Goal: Information Seeking & Learning: Learn about a topic

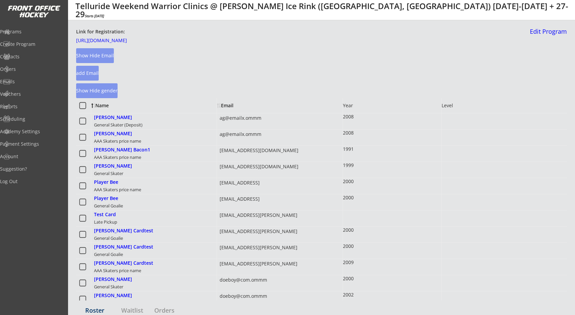
select select ""All Levels""
click at [244, 72] on div "Link for Registration: [URL][DOMAIN_NAME] Show Hide Email add Email Show Hide g…" at bounding box center [301, 63] width 451 height 70
click at [96, 104] on div "Name" at bounding box center [118, 105] width 55 height 5
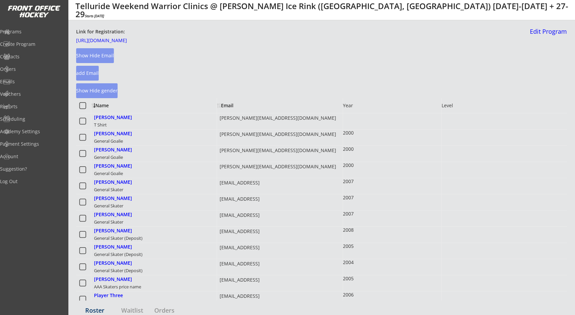
click at [106, 106] on div "Name" at bounding box center [118, 105] width 55 height 5
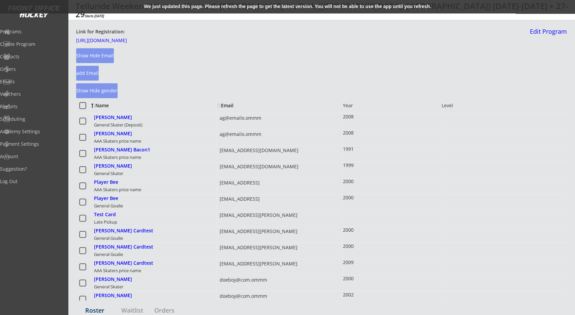
click at [173, 5] on div "We just updated this page. Please refresh the page to get the latest version. Y…" at bounding box center [287, 6] width 575 height 13
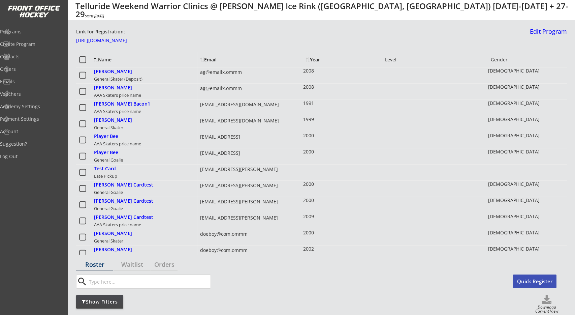
select select ""All Levels""
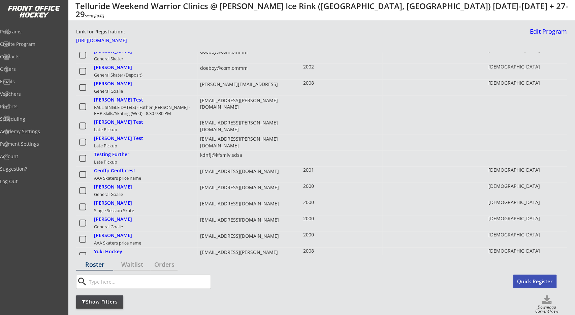
scroll to position [210, 0]
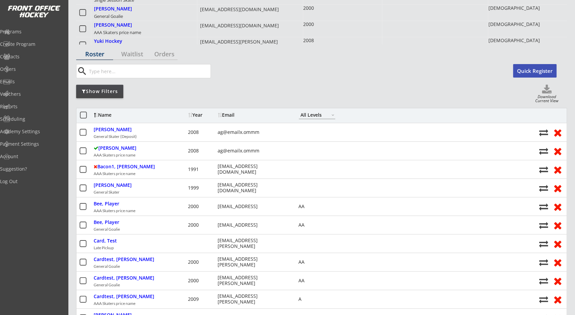
click at [324, 94] on div "Show Filters Download Current View" at bounding box center [321, 94] width 491 height 19
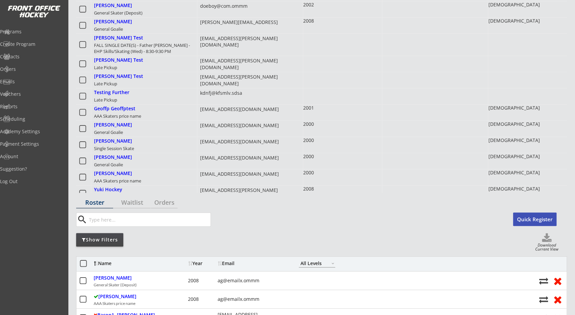
scroll to position [0, 0]
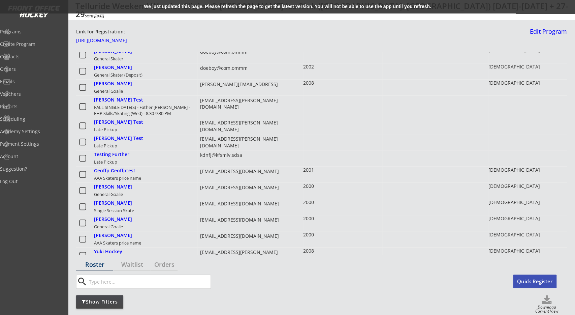
click at [349, 3] on div "We just updated this page. Please refresh the page to get the latest version. Y…" at bounding box center [287, 6] width 575 height 13
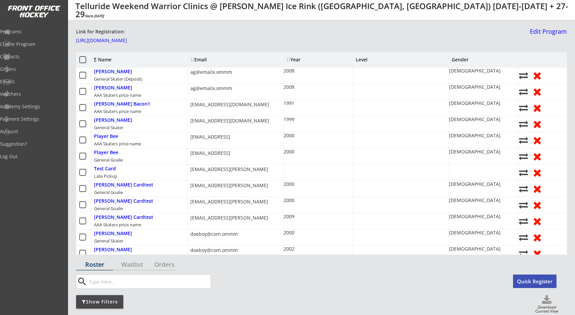
select select ""All Levels""
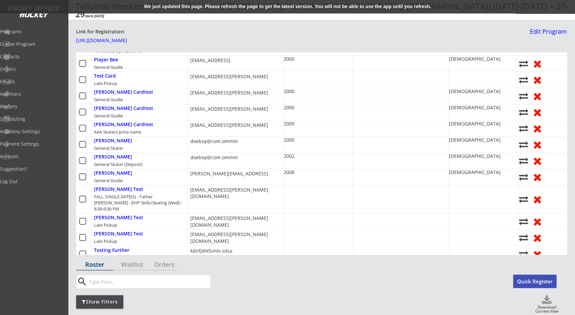
scroll to position [73, 0]
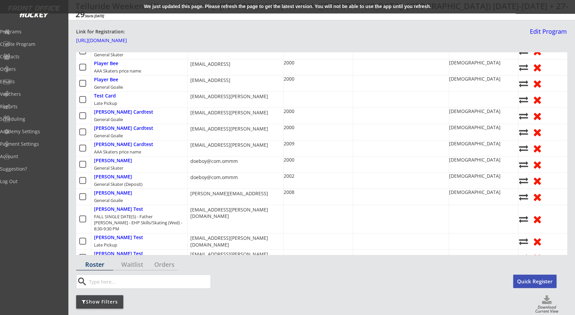
click at [337, 4] on div "We just updated this page. Please refresh the page to get the latest version. Y…" at bounding box center [287, 6] width 575 height 13
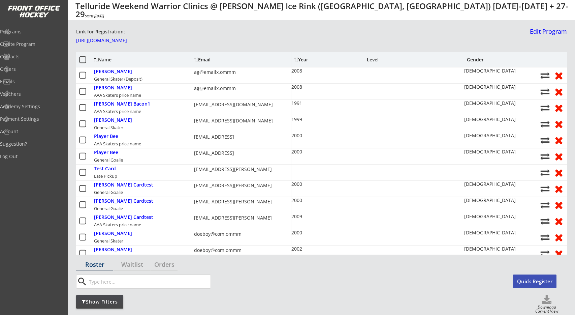
select select ""All Levels""
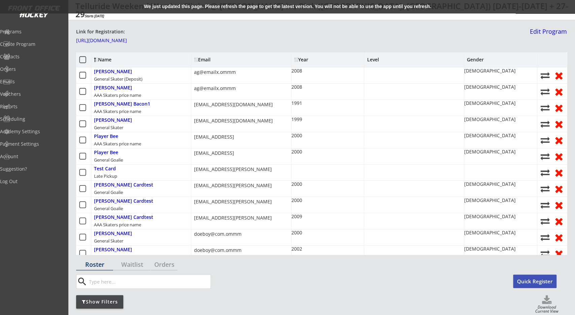
click at [314, 3] on div "We just updated this page. Please refresh the page to get the latest version. Y…" at bounding box center [287, 6] width 575 height 13
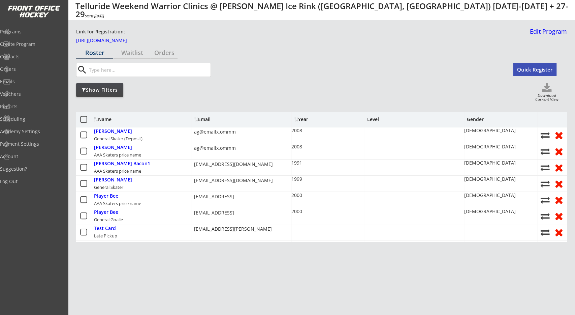
click at [328, 77] on div "search Quick Register" at bounding box center [321, 71] width 491 height 17
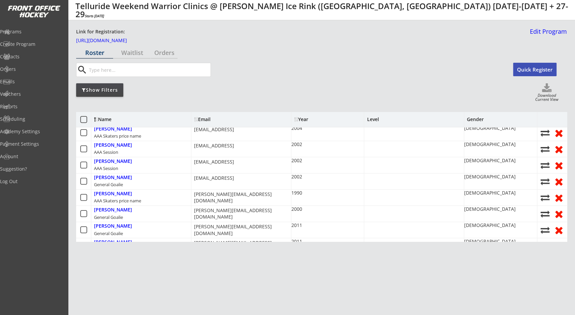
scroll to position [826, 0]
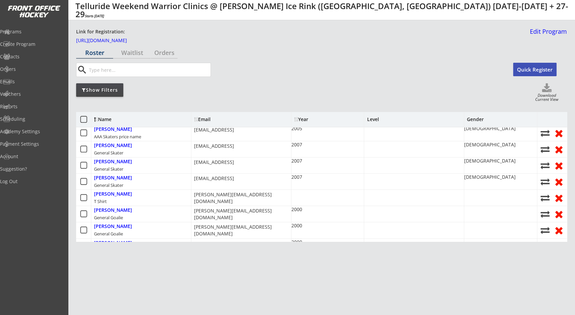
click at [264, 222] on div "[PERSON_NAME][EMAIL_ADDRESS][DOMAIN_NAME]" at bounding box center [241, 230] width 100 height 16
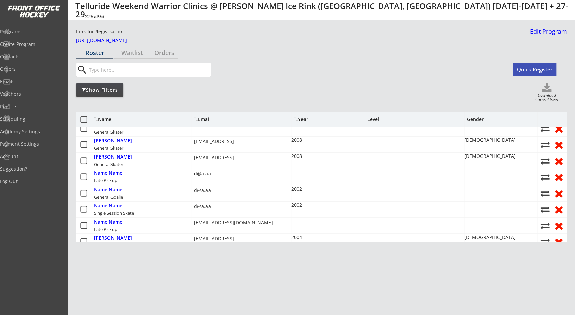
scroll to position [801, 0]
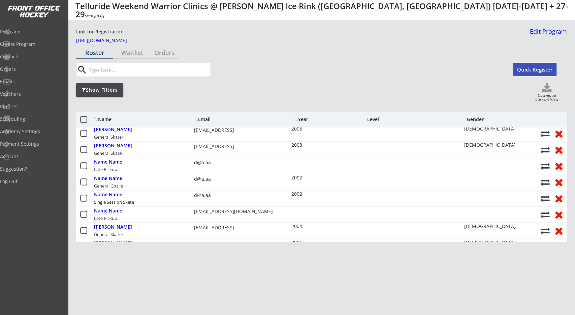
click at [85, 119] on icon at bounding box center [84, 119] width 8 height 8
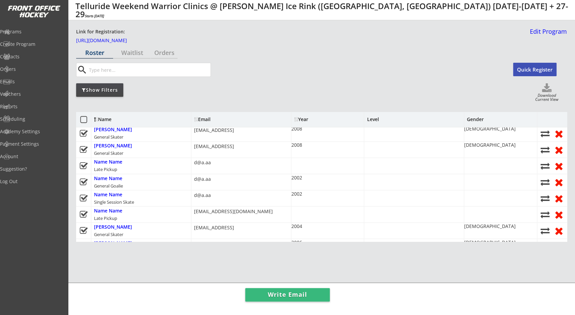
click at [85, 119] on icon at bounding box center [84, 119] width 8 height 8
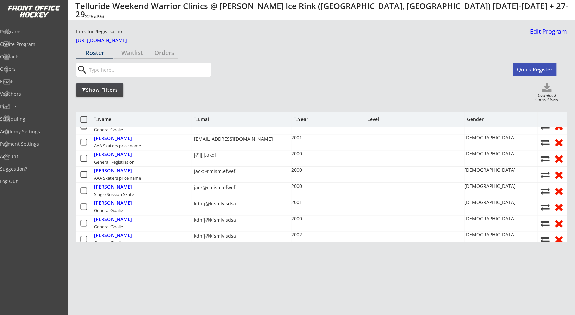
scroll to position [437, 0]
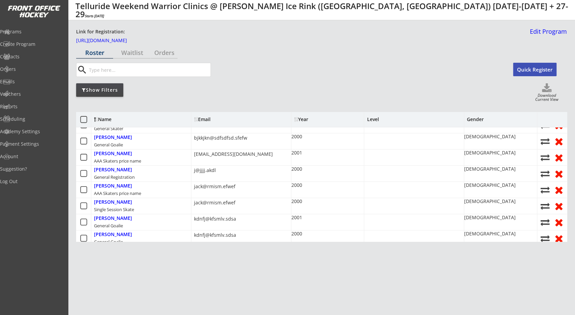
click at [83, 120] on icon at bounding box center [84, 119] width 8 height 8
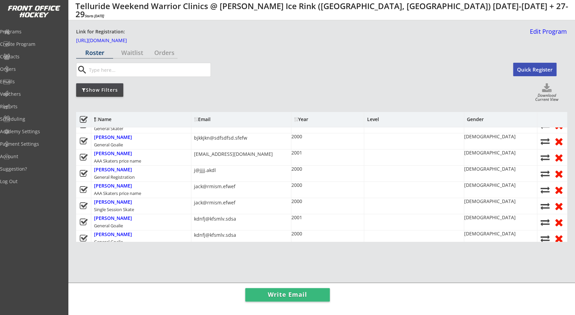
click at [83, 120] on use at bounding box center [84, 119] width 8 height 7
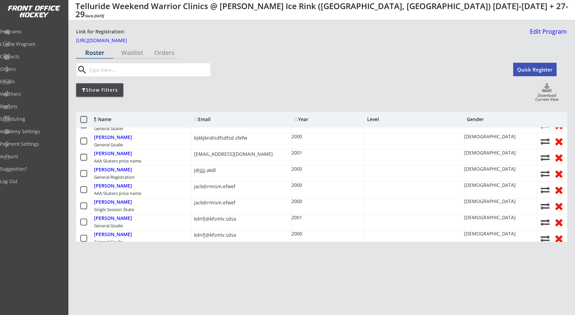
click at [83, 120] on icon at bounding box center [84, 119] width 8 height 8
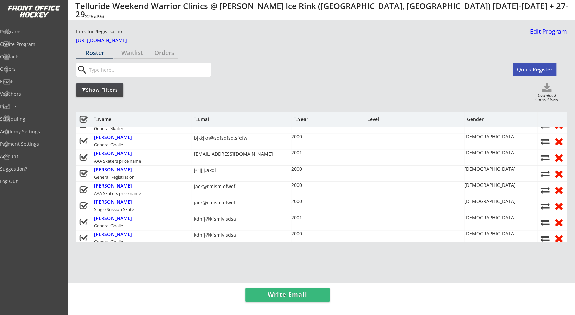
click at [83, 120] on use at bounding box center [84, 119] width 8 height 7
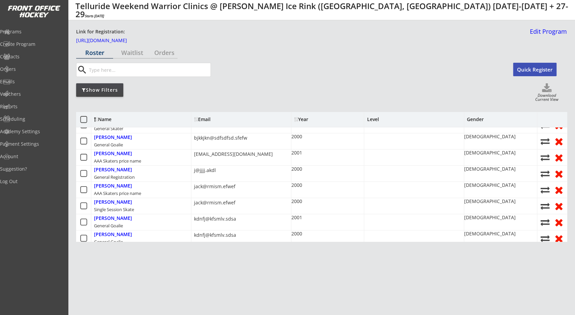
click at [81, 141] on use at bounding box center [83, 141] width 7 height 7
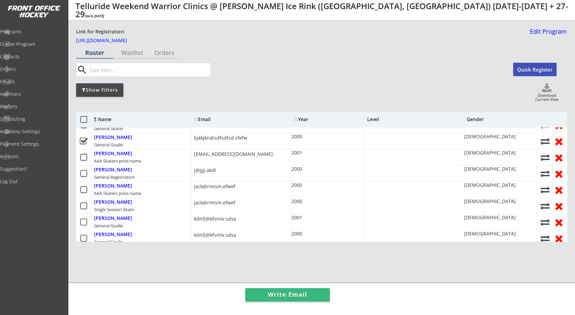
click at [81, 159] on div at bounding box center [83, 157] width 15 height 16
click at [82, 176] on div at bounding box center [83, 173] width 15 height 16
click at [83, 174] on icon at bounding box center [84, 173] width 8 height 8
click at [83, 123] on icon at bounding box center [84, 119] width 8 height 8
click at [84, 121] on use at bounding box center [84, 119] width 8 height 7
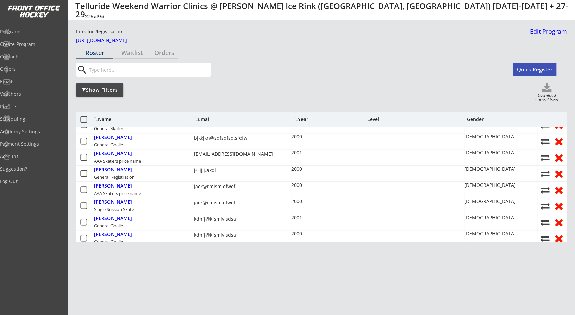
click at [85, 120] on icon at bounding box center [84, 119] width 8 height 8
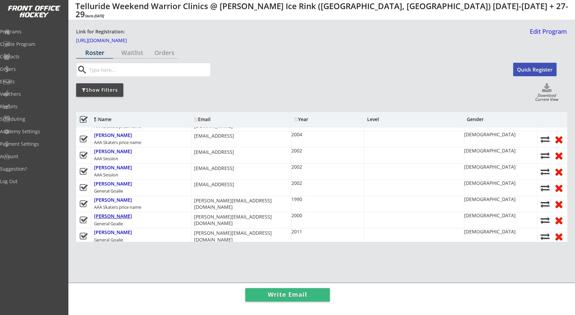
scroll to position [655, 0]
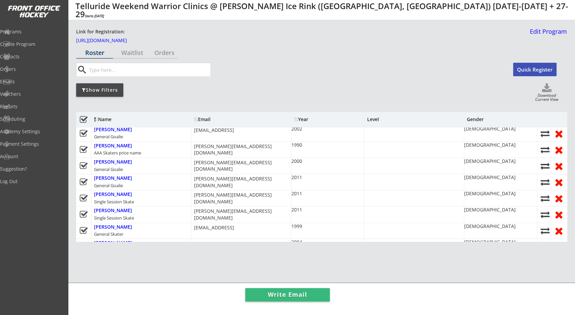
click at [134, 158] on div "Harry Masters General Goalie" at bounding box center [141, 166] width 100 height 16
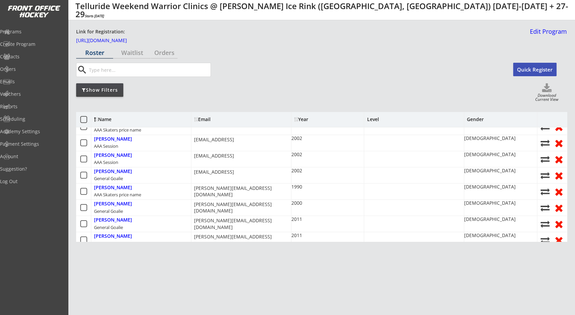
scroll to position [605, 0]
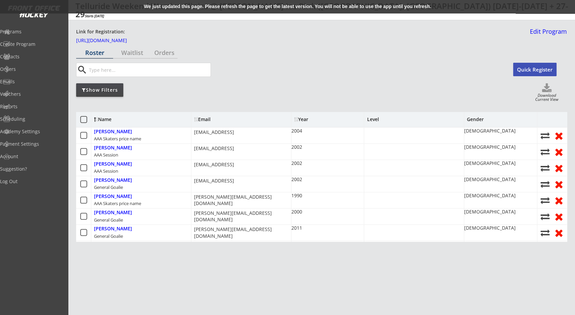
click at [334, 7] on div "We just updated this page. Please refresh the page to get the latest version. Y…" at bounding box center [287, 6] width 575 height 13
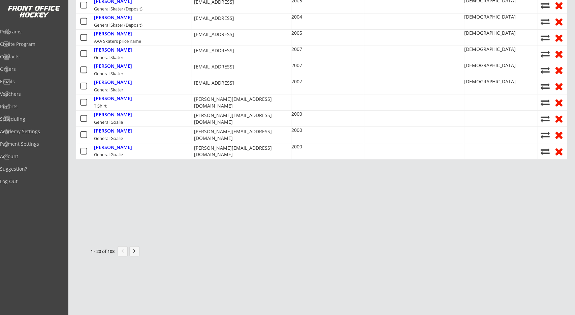
drag, startPoint x: 240, startPoint y: 105, endPoint x: 245, endPoint y: 202, distance: 96.8
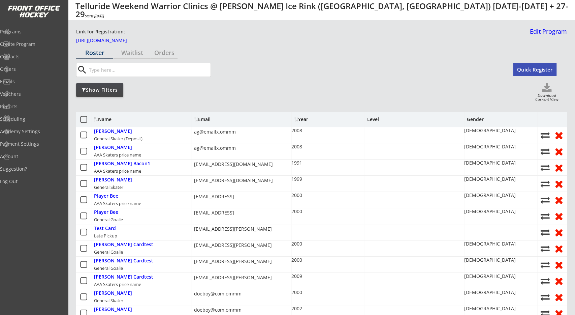
click at [86, 123] on icon at bounding box center [84, 119] width 8 height 8
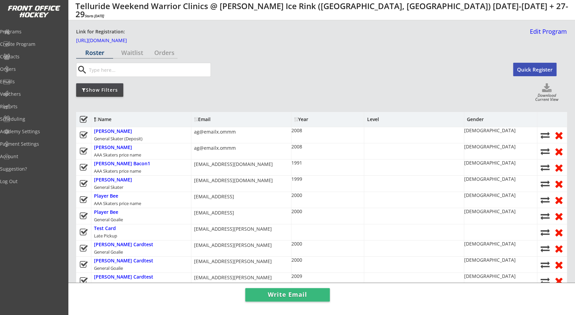
click at [84, 120] on use at bounding box center [84, 119] width 8 height 7
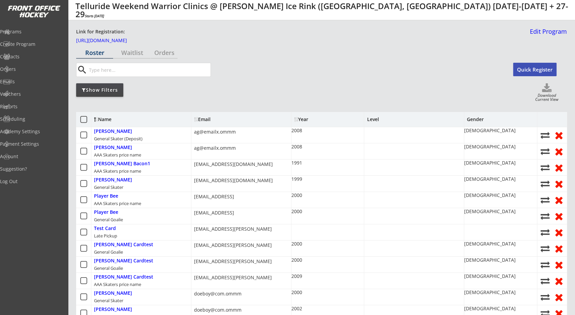
click at [85, 121] on icon at bounding box center [84, 119] width 8 height 8
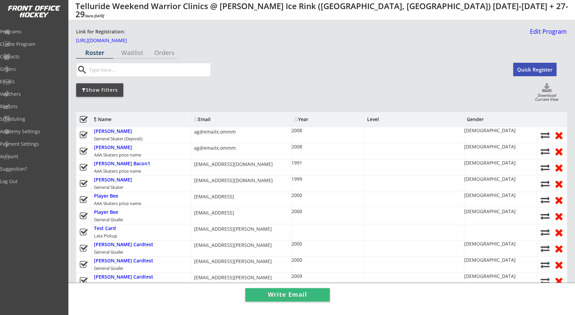
click at [83, 119] on use at bounding box center [84, 119] width 8 height 7
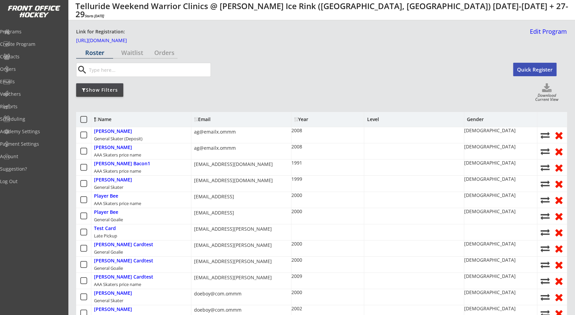
click at [83, 136] on icon at bounding box center [84, 135] width 8 height 8
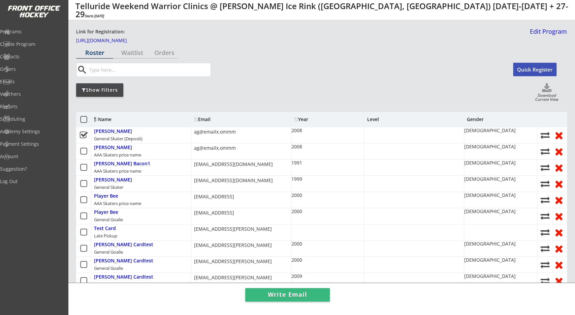
click at [83, 152] on icon at bounding box center [84, 151] width 8 height 8
click at [85, 168] on icon at bounding box center [84, 167] width 8 height 8
click at [84, 120] on icon at bounding box center [84, 119] width 8 height 8
click at [84, 120] on use at bounding box center [84, 119] width 8 height 7
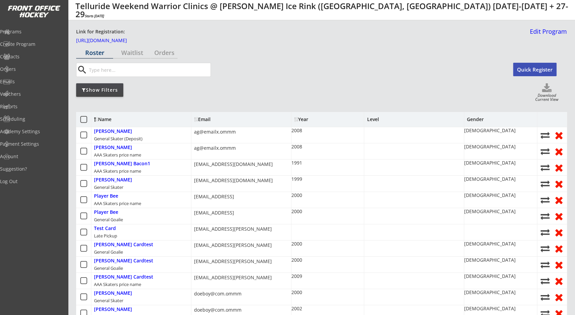
click at [86, 135] on icon at bounding box center [84, 135] width 8 height 8
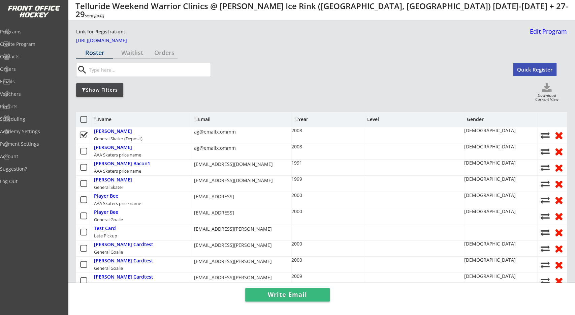
drag, startPoint x: 86, startPoint y: 150, endPoint x: 86, endPoint y: 157, distance: 6.7
click at [86, 151] on icon at bounding box center [84, 151] width 8 height 8
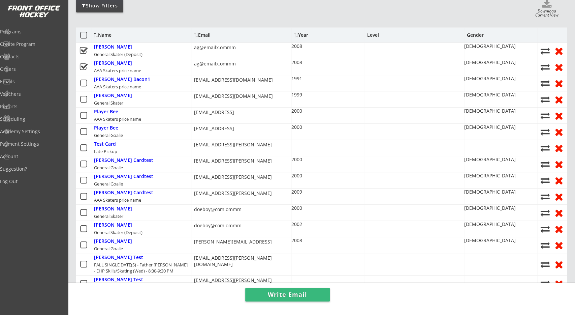
scroll to position [268, 0]
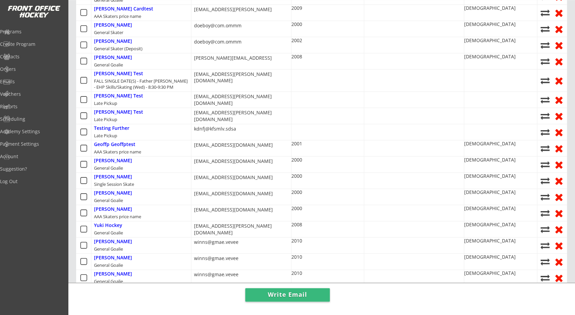
click at [87, 173] on div at bounding box center [83, 181] width 15 height 16
click at [83, 174] on div at bounding box center [83, 181] width 15 height 16
click at [84, 181] on icon at bounding box center [84, 180] width 8 height 8
click at [87, 194] on icon at bounding box center [84, 196] width 8 height 8
click at [85, 197] on icon at bounding box center [84, 196] width 8 height 8
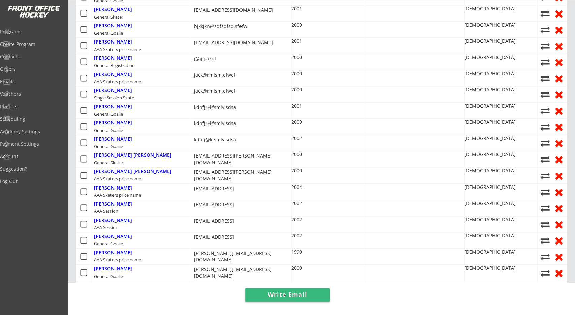
click at [85, 193] on div at bounding box center [83, 192] width 15 height 16
click at [84, 187] on icon at bounding box center [84, 191] width 8 height 8
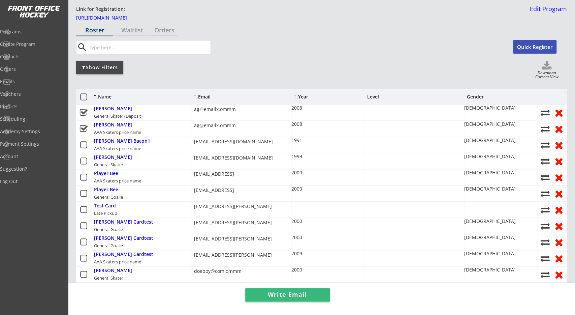
scroll to position [0, 0]
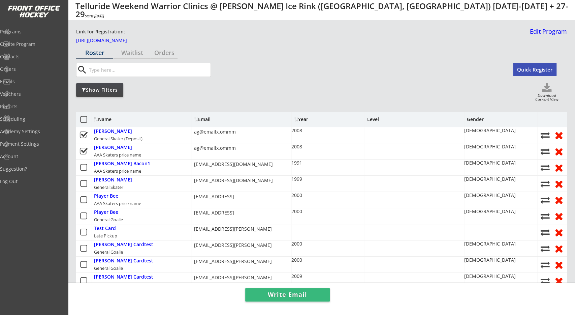
click at [87, 119] on icon at bounding box center [84, 119] width 8 height 8
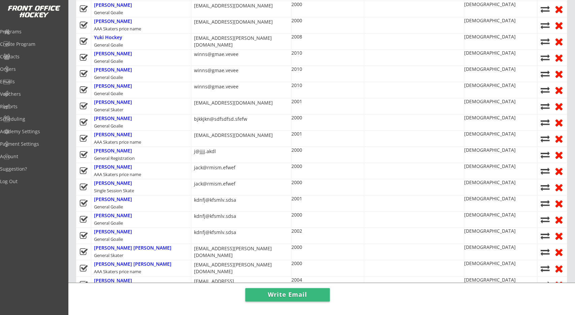
click at [84, 183] on icon at bounding box center [84, 187] width 8 height 8
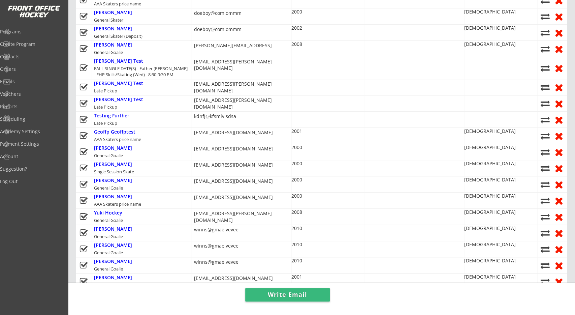
scroll to position [105, 0]
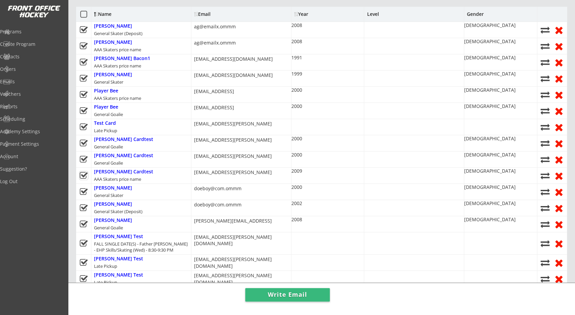
click at [86, 171] on icon at bounding box center [84, 175] width 8 height 8
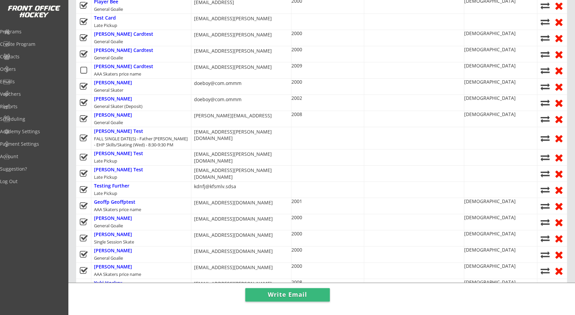
scroll to position [0, 0]
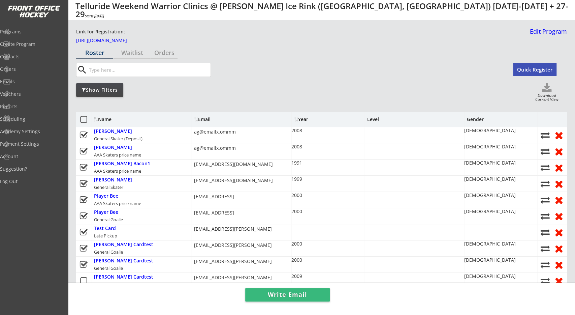
click at [307, 89] on div "Show Filters Download Current View" at bounding box center [321, 92] width 491 height 19
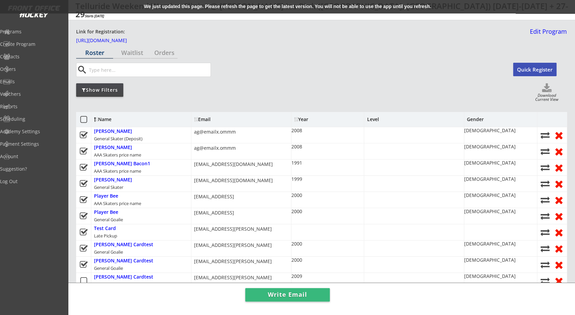
click at [327, 100] on div "Show Filters Download Current View" at bounding box center [321, 92] width 491 height 19
click at [105, 120] on div "Name" at bounding box center [121, 119] width 55 height 5
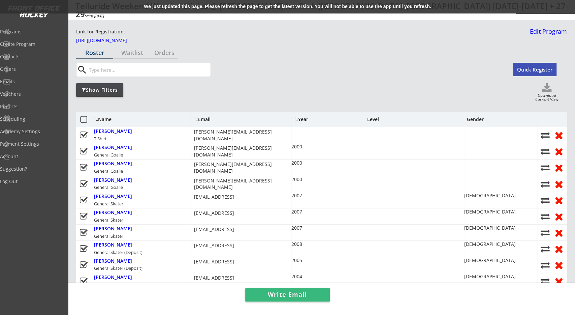
click at [88, 118] on div at bounding box center [83, 119] width 15 height 15
click at [83, 122] on icon at bounding box center [84, 119] width 8 height 8
click at [86, 121] on icon at bounding box center [84, 119] width 8 height 8
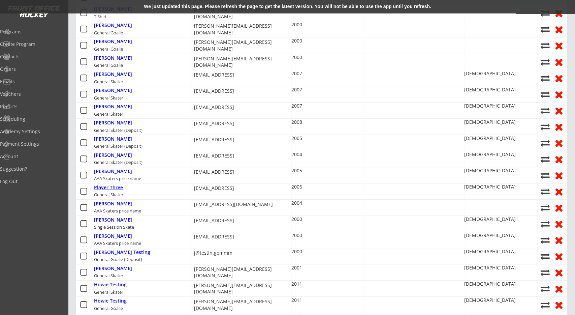
scroll to position [70, 0]
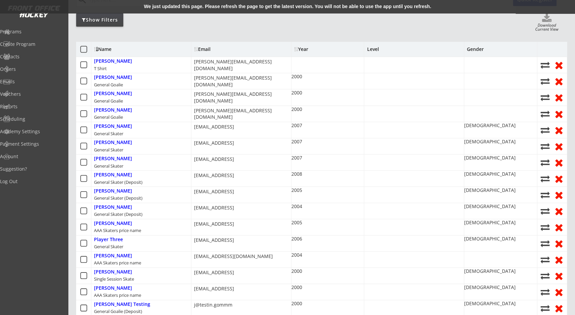
click at [211, 47] on div "Email" at bounding box center [224, 49] width 61 height 5
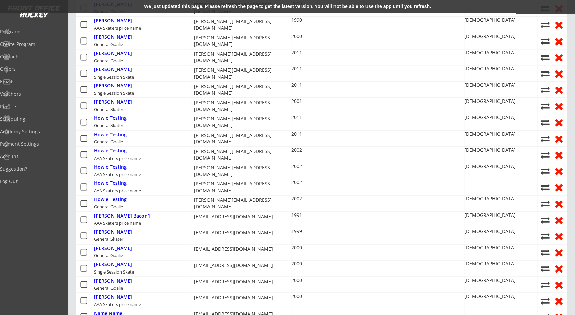
scroll to position [456, 0]
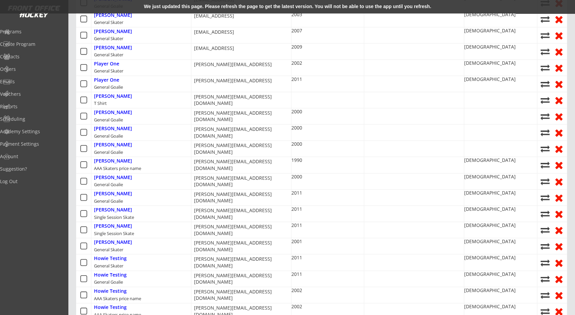
click at [106, 136] on div "John Wolfer General Goalie" at bounding box center [141, 132] width 100 height 16
click at [109, 126] on div "[PERSON_NAME]" at bounding box center [113, 129] width 38 height 6
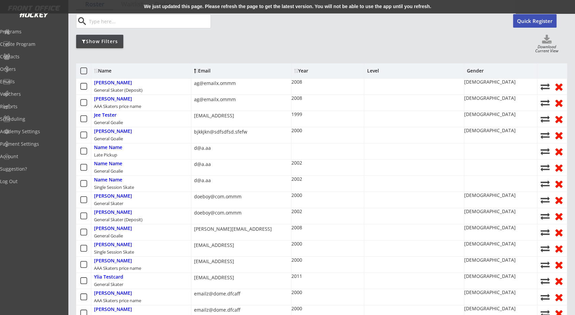
scroll to position [35, 0]
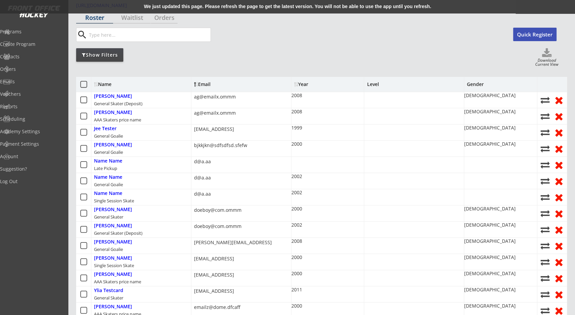
click at [233, 10] on div "We just updated this page. Please refresh the page to get the latest version. Y…" at bounding box center [287, 6] width 575 height 13
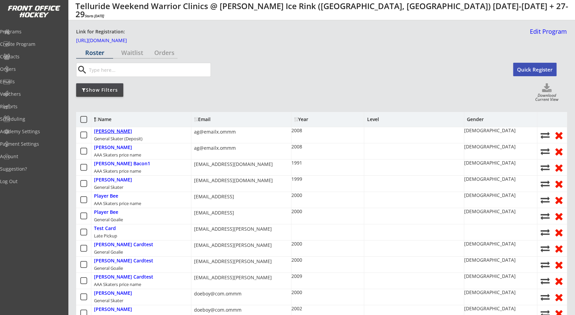
click at [113, 132] on div "[PERSON_NAME]" at bounding box center [113, 131] width 38 height 6
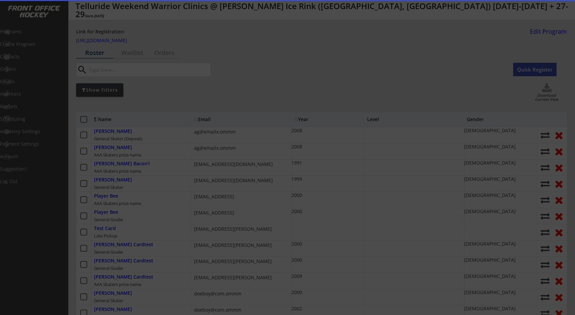
select select ""PLACEHOLDER_1427118222253""
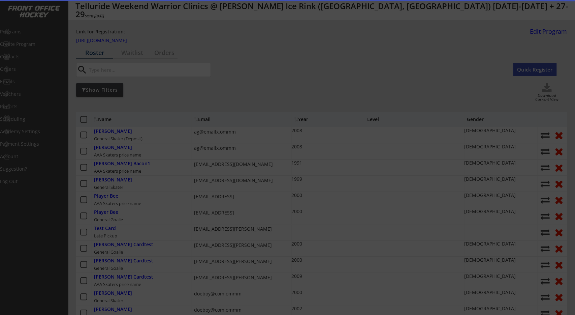
select select ""PLACEHOLDER_1427118222253""
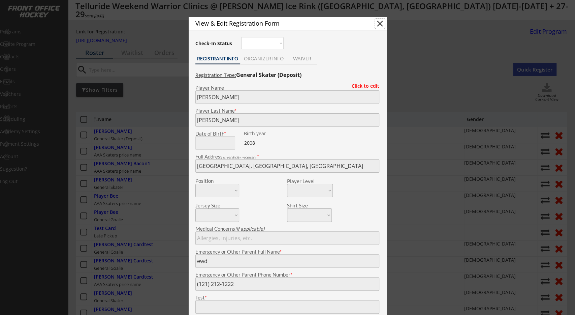
click at [379, 23] on button "close" at bounding box center [380, 24] width 10 height 10
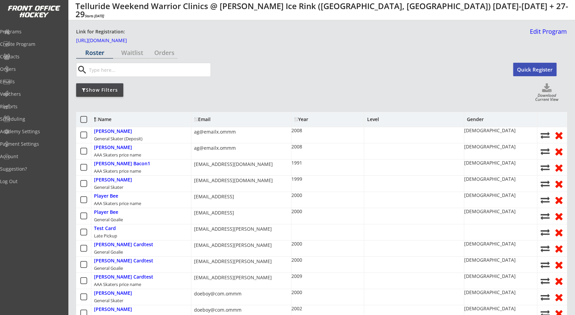
click at [207, 117] on div "Email" at bounding box center [241, 119] width 100 height 15
click at [200, 118] on div "Email" at bounding box center [224, 119] width 61 height 5
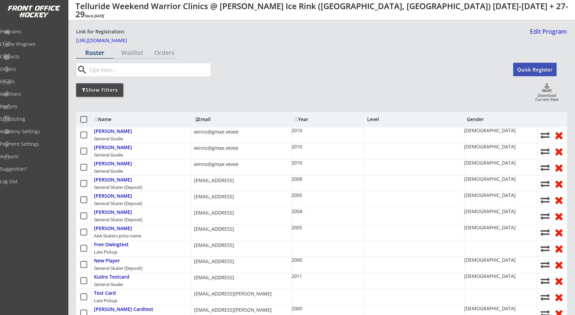
click at [114, 207] on div "[PERSON_NAME] General Skater (Deposit)" at bounding box center [141, 200] width 100 height 16
click at [114, 209] on div "[PERSON_NAME]" at bounding box center [113, 212] width 38 height 6
type input "[PERSON_NAME]"
type input "[GEOGRAPHIC_DATA], [GEOGRAPHIC_DATA], [GEOGRAPHIC_DATA]"
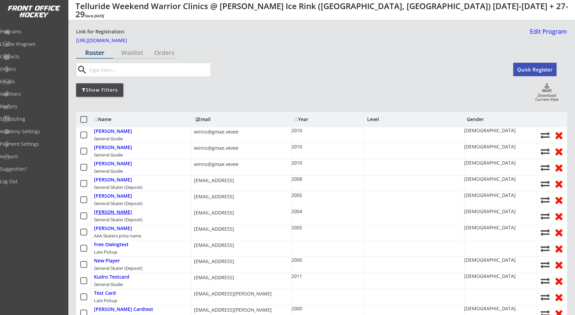
type input "NOne"
type input "(626) 262-6262"
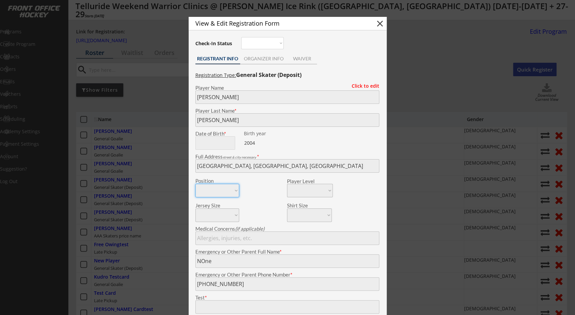
click at [380, 23] on button "close" at bounding box center [380, 24] width 10 height 10
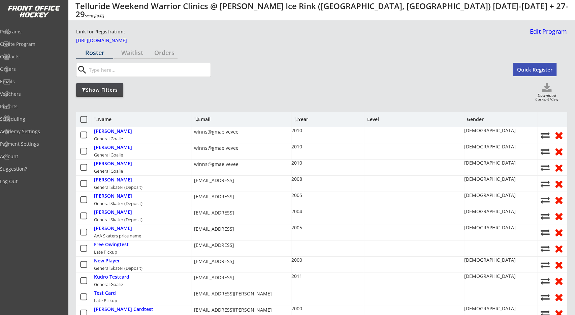
click at [327, 73] on div "search" at bounding box center [294, 70] width 437 height 14
click at [102, 86] on div "Show Filters" at bounding box center [99, 89] width 47 height 13
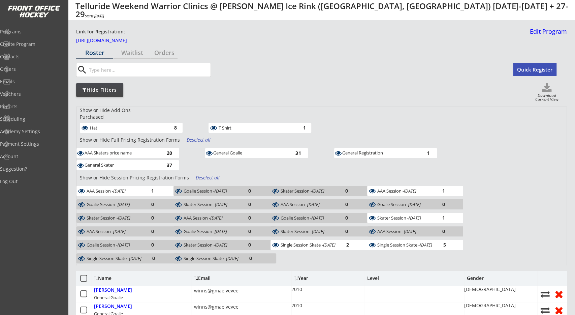
drag, startPoint x: 198, startPoint y: 138, endPoint x: 196, endPoint y: 143, distance: 6.0
click at [198, 137] on div "Deselect all" at bounding box center [199, 139] width 25 height 7
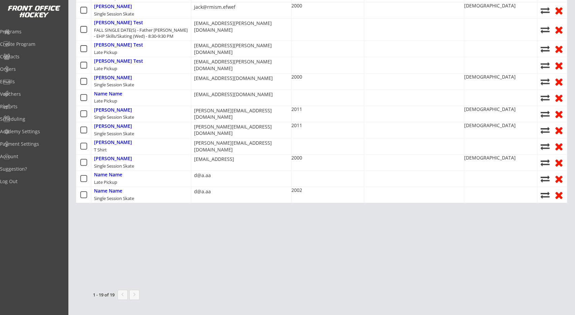
scroll to position [386, 0]
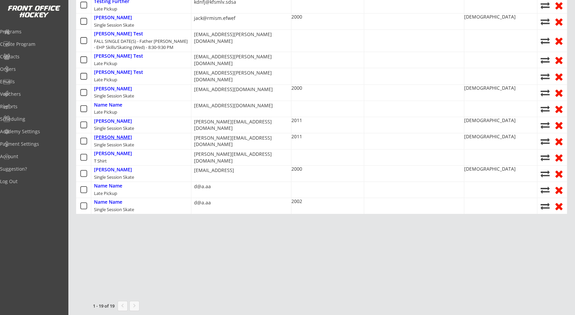
click at [105, 134] on div "[PERSON_NAME]" at bounding box center [113, 137] width 38 height 6
type input "Harry"
type input "Masters"
type input "02/02/2011"
type input "Peterborough, UK"
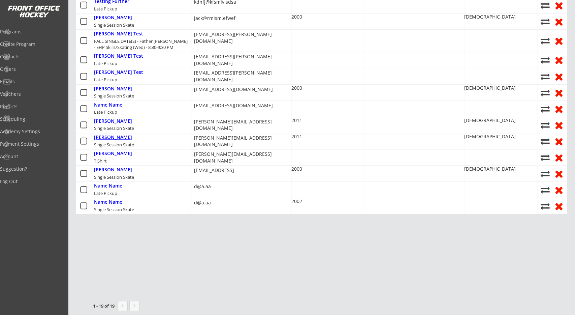
select select ""Defense""
select select ""A""
type input "Hank"
type input "(213) 323-2325"
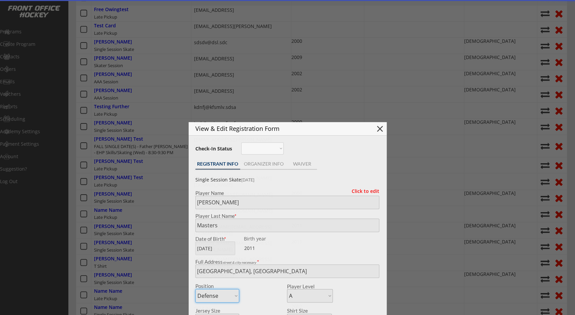
type input "one"
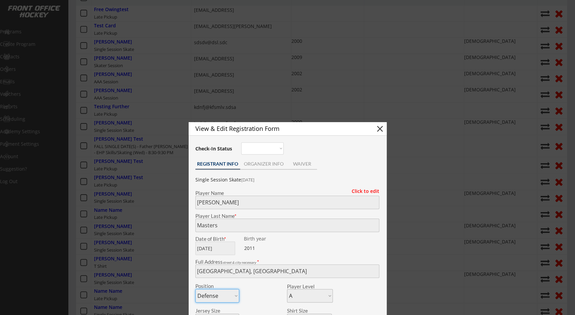
click at [176, 157] on div at bounding box center [287, 157] width 575 height 315
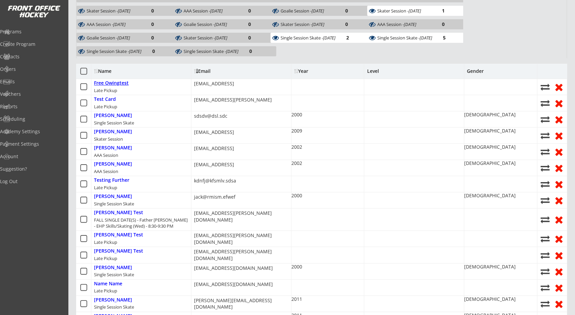
scroll to position [140, 0]
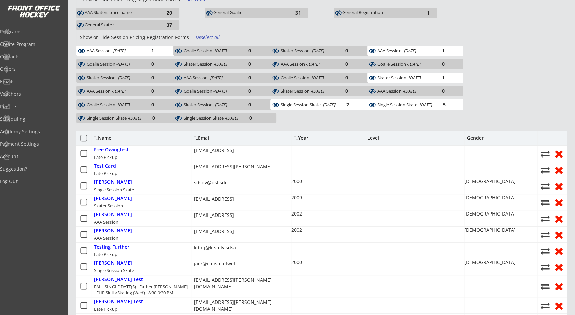
click at [108, 147] on div "Free Owingtest" at bounding box center [111, 150] width 35 height 6
type input "Free"
type input "Owingtest"
select select ""PLACEHOLDER_1427118222253""
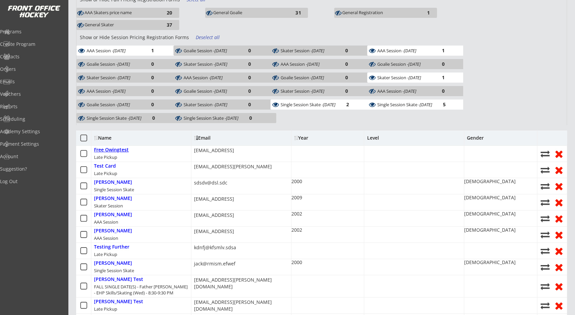
type input "(212) 121-2112"
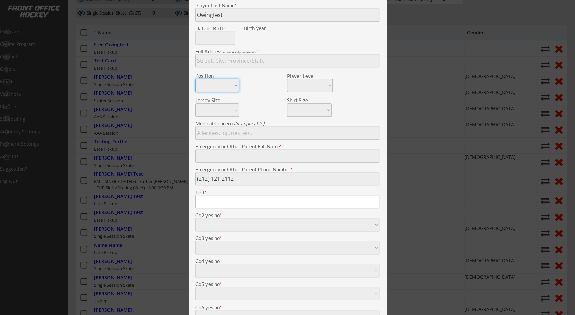
scroll to position [105, 0]
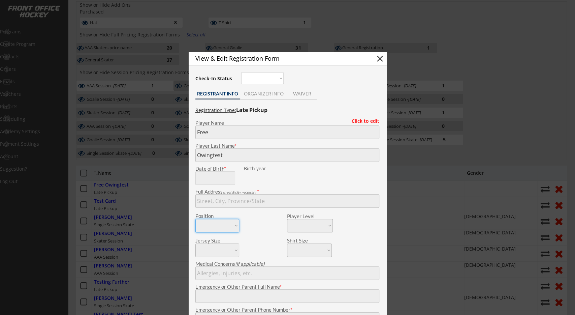
click at [147, 169] on div at bounding box center [287, 157] width 575 height 315
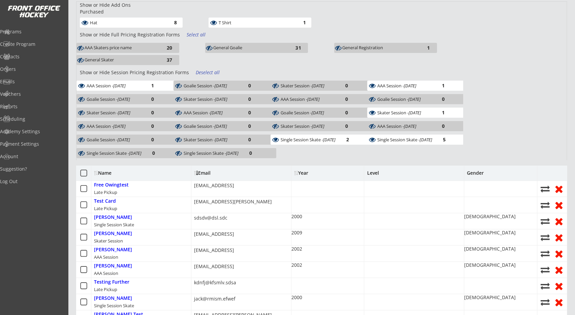
click at [87, 186] on icon at bounding box center [84, 188] width 8 height 8
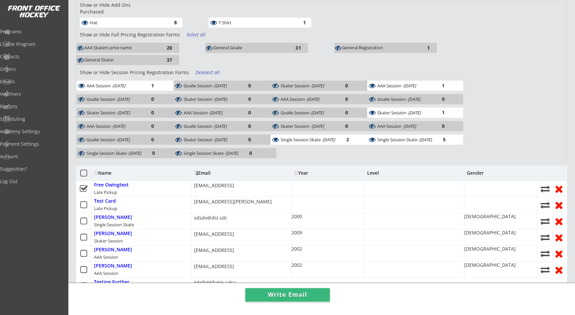
scroll to position [70, 0]
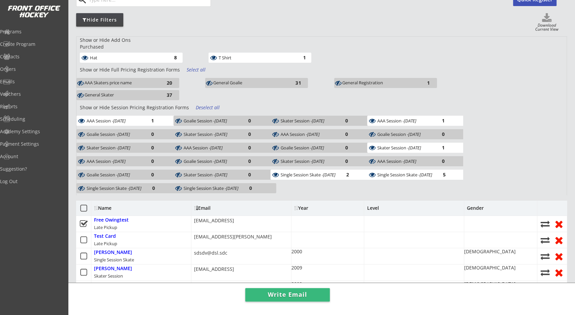
click at [201, 106] on div "Deselect all" at bounding box center [208, 107] width 25 height 7
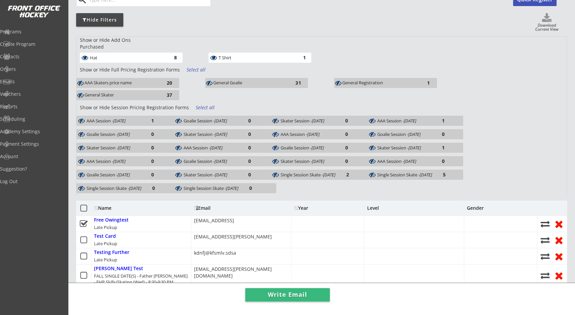
click at [201, 105] on div "Select all" at bounding box center [208, 107] width 25 height 7
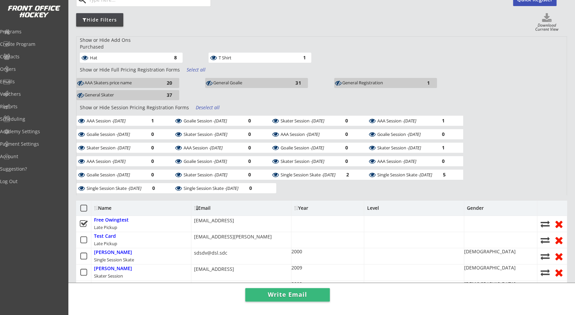
click at [254, 100] on div "AAA Skaters price name 20 General Goalie 31 General Registration 1 General Skat…" at bounding box center [270, 90] width 387 height 24
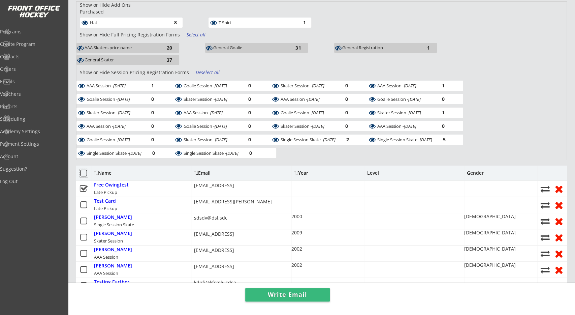
click at [85, 173] on icon at bounding box center [84, 173] width 8 height 8
click at [87, 171] on icon at bounding box center [84, 173] width 8 height 8
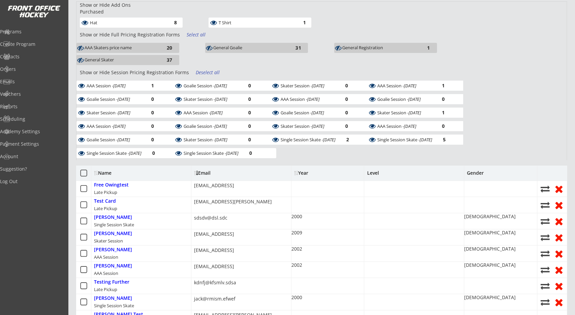
click at [546, 188] on icon at bounding box center [545, 188] width 10 height 9
select select ""1348695171700984260__LOOKUP__1630418125023x994494476235046900""
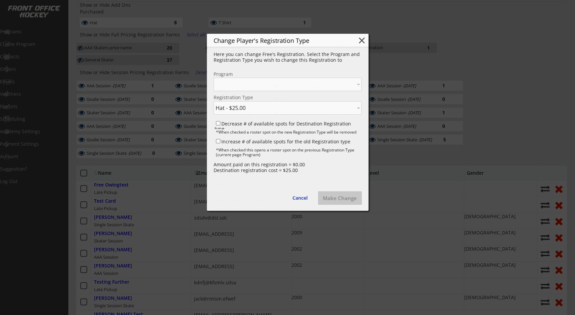
select select ""1348695171700984260__LOOKUP__1540579420273x512623866555400200""
click at [298, 197] on button "Cancel" at bounding box center [300, 197] width 29 height 13
select select ""PLACEHOLDER_1427118222253""
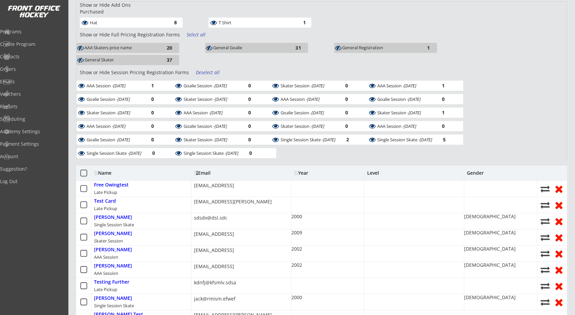
click at [560, 190] on use at bounding box center [558, 189] width 7 height 7
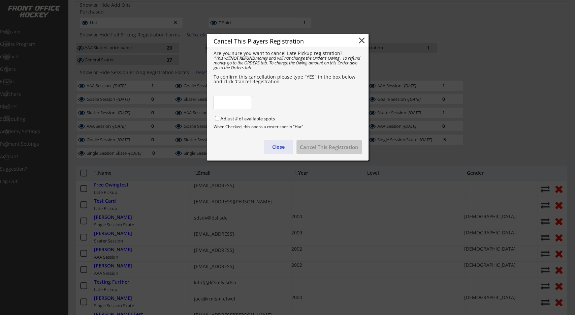
click at [281, 144] on button "Close" at bounding box center [278, 146] width 29 height 13
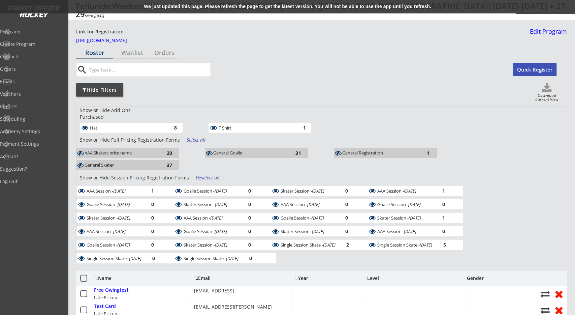
scroll to position [140, 0]
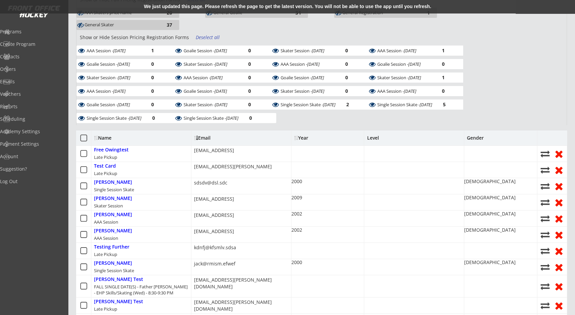
click at [376, 137] on div "Level" at bounding box center [373, 137] width 12 height 5
click at [376, 136] on div "Level" at bounding box center [373, 137] width 12 height 5
click at [377, 128] on div "Show or Hide Add Ons Purchased Hat 8 T Shirt 1 Show or Hide Full Pricing Regist…" at bounding box center [321, 246] width 491 height 560
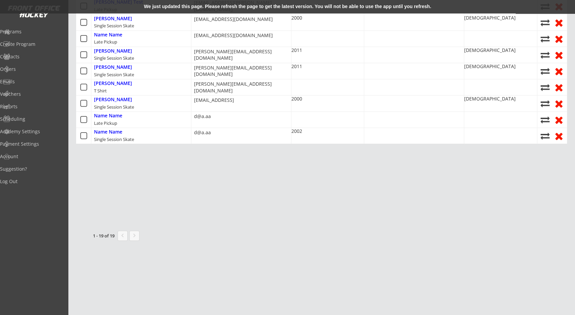
scroll to position [210, 0]
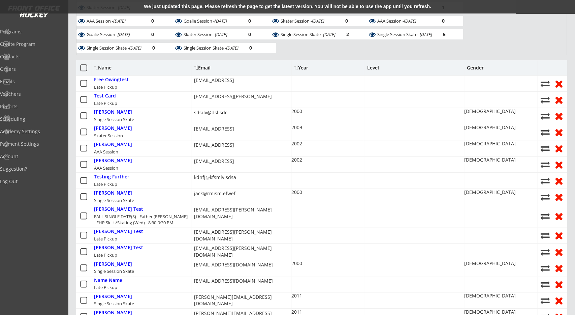
click at [108, 152] on div "AAA Session" at bounding box center [106, 152] width 24 height 6
click at [227, 143] on div "[EMAIL_ADDRESS]" at bounding box center [214, 145] width 40 height 7
click at [258, 130] on div "[EMAIL_ADDRESS]" at bounding box center [241, 132] width 100 height 16
click at [336, 2] on div "We just updated this page. Please refresh the page to get the latest version. Y…" at bounding box center [287, 6] width 575 height 13
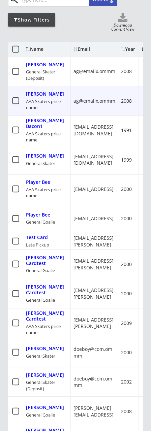
drag, startPoint x: 114, startPoint y: 98, endPoint x: 30, endPoint y: 98, distance: 83.6
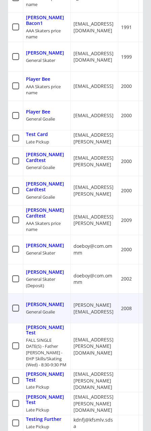
scroll to position [280, 0]
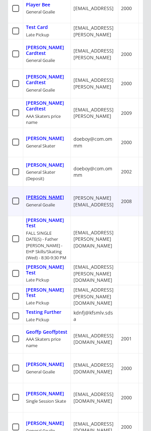
drag, startPoint x: 80, startPoint y: 87, endPoint x: 54, endPoint y: 85, distance: 26.4
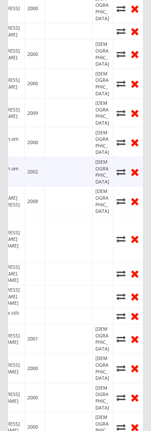
drag, startPoint x: 85, startPoint y: 77, endPoint x: 126, endPoint y: 75, distance: 41.8
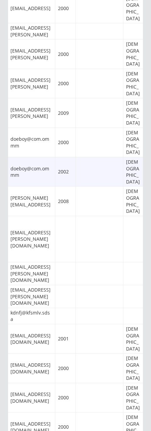
scroll to position [0, 0]
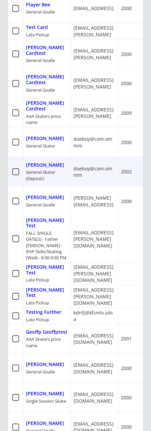
drag, startPoint x: 86, startPoint y: 81, endPoint x: 43, endPoint y: 81, distance: 42.8
click at [20, 168] on icon at bounding box center [15, 172] width 8 height 8
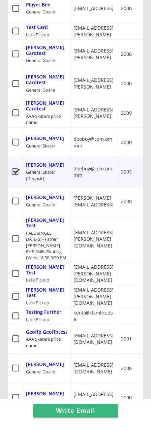
click at [15, 197] on icon at bounding box center [15, 201] width 8 height 8
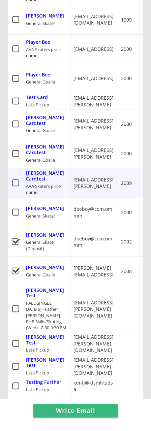
drag, startPoint x: 65, startPoint y: 111, endPoint x: 12, endPoint y: 106, distance: 53.2
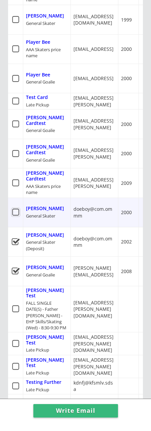
click at [15, 208] on icon at bounding box center [15, 212] width 8 height 8
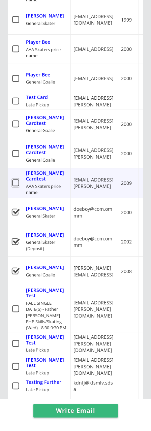
click at [17, 179] on icon at bounding box center [15, 183] width 8 height 8
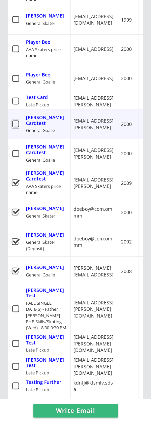
click at [15, 120] on icon at bounding box center [15, 124] width 8 height 8
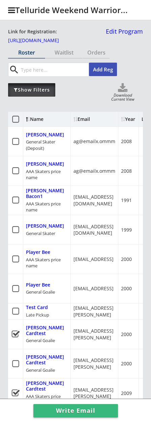
click at [34, 92] on div "Show Filters" at bounding box center [31, 89] width 47 height 13
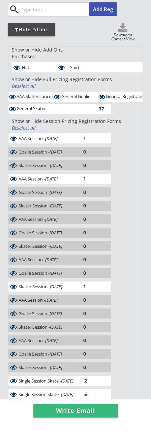
scroll to position [35, 0]
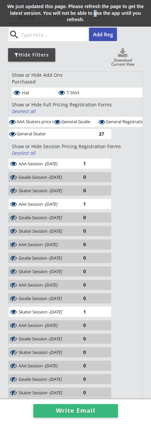
click at [95, 10] on div "We just updated this page. Please refresh the page to get the latest version. Y…" at bounding box center [75, 13] width 151 height 27
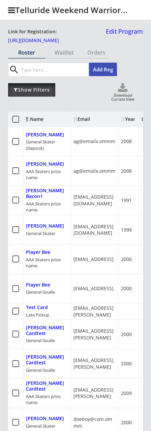
click at [34, 93] on div "Show Filters" at bounding box center [31, 90] width 47 height 7
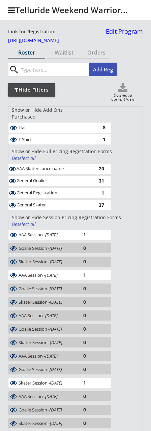
click at [35, 93] on div "Hide Filters" at bounding box center [31, 90] width 47 height 7
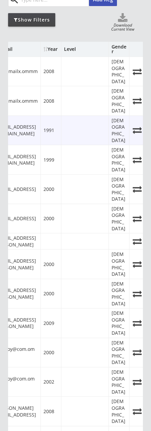
scroll to position [0, 94]
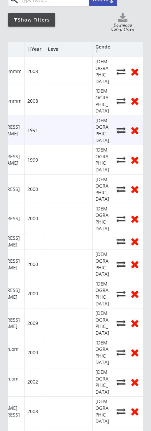
drag, startPoint x: 80, startPoint y: 120, endPoint x: 3, endPoint y: 81, distance: 86.1
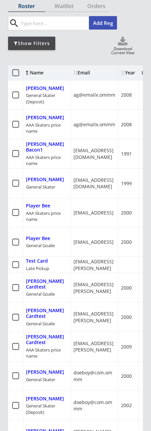
scroll to position [0, 0]
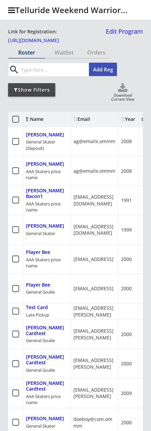
click at [53, 32] on div "Link for Registration:" at bounding box center [33, 31] width 50 height 7
